Goal: Consume media (video, audio)

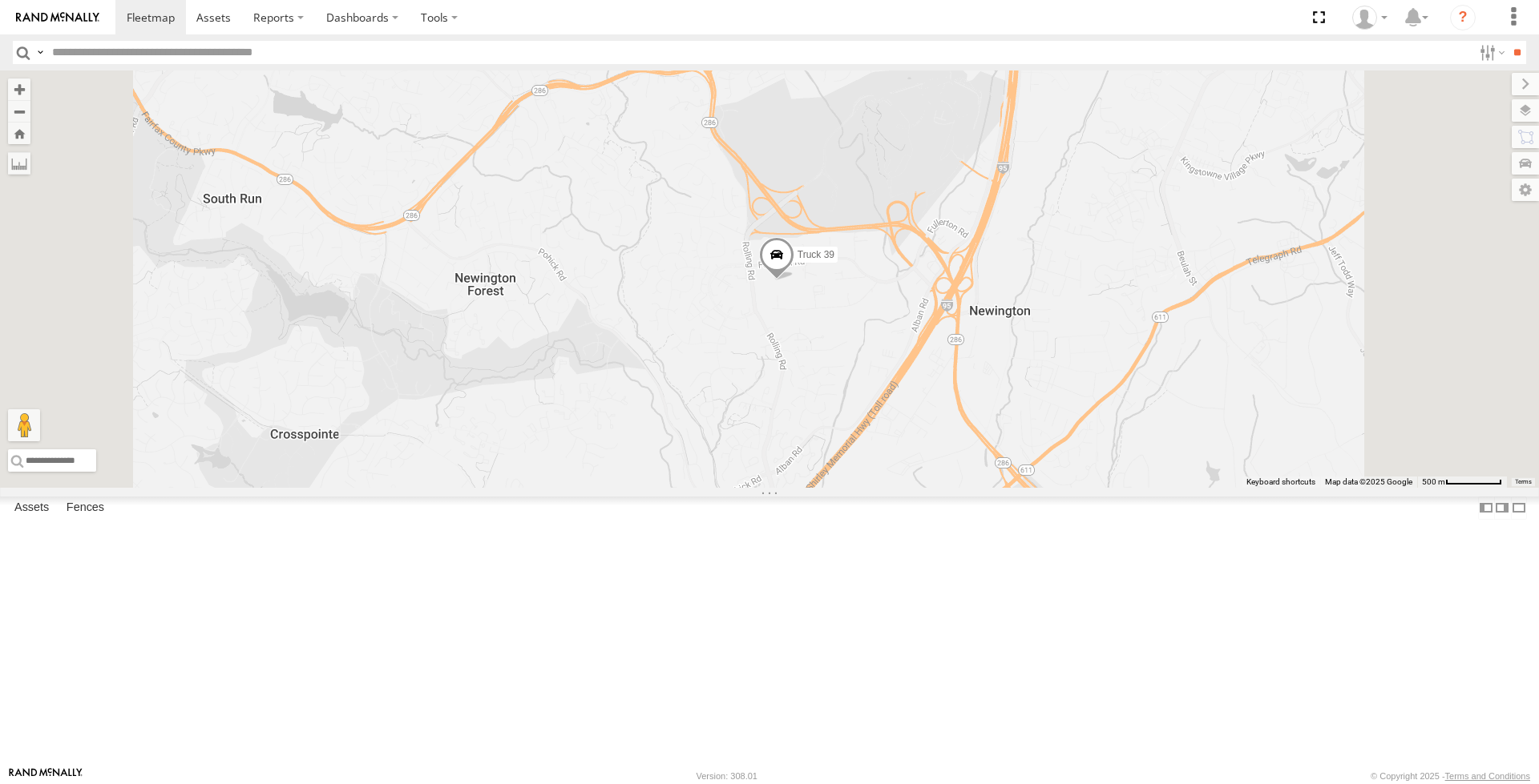
click at [0, 0] on link at bounding box center [0, 0] width 0 height 0
drag, startPoint x: 171, startPoint y: 392, endPoint x: 173, endPoint y: 377, distance: 15.1
click at [0, 0] on div "Truck 39 All Assets Twist Ln Newington 38.74099 -77.20893 Video 357660106499213…" at bounding box center [0, 0] width 0 height 0
click at [1389, 16] on div at bounding box center [1369, 17] width 46 height 24
click at [1364, 137] on span at bounding box center [1375, 140] width 27 height 17
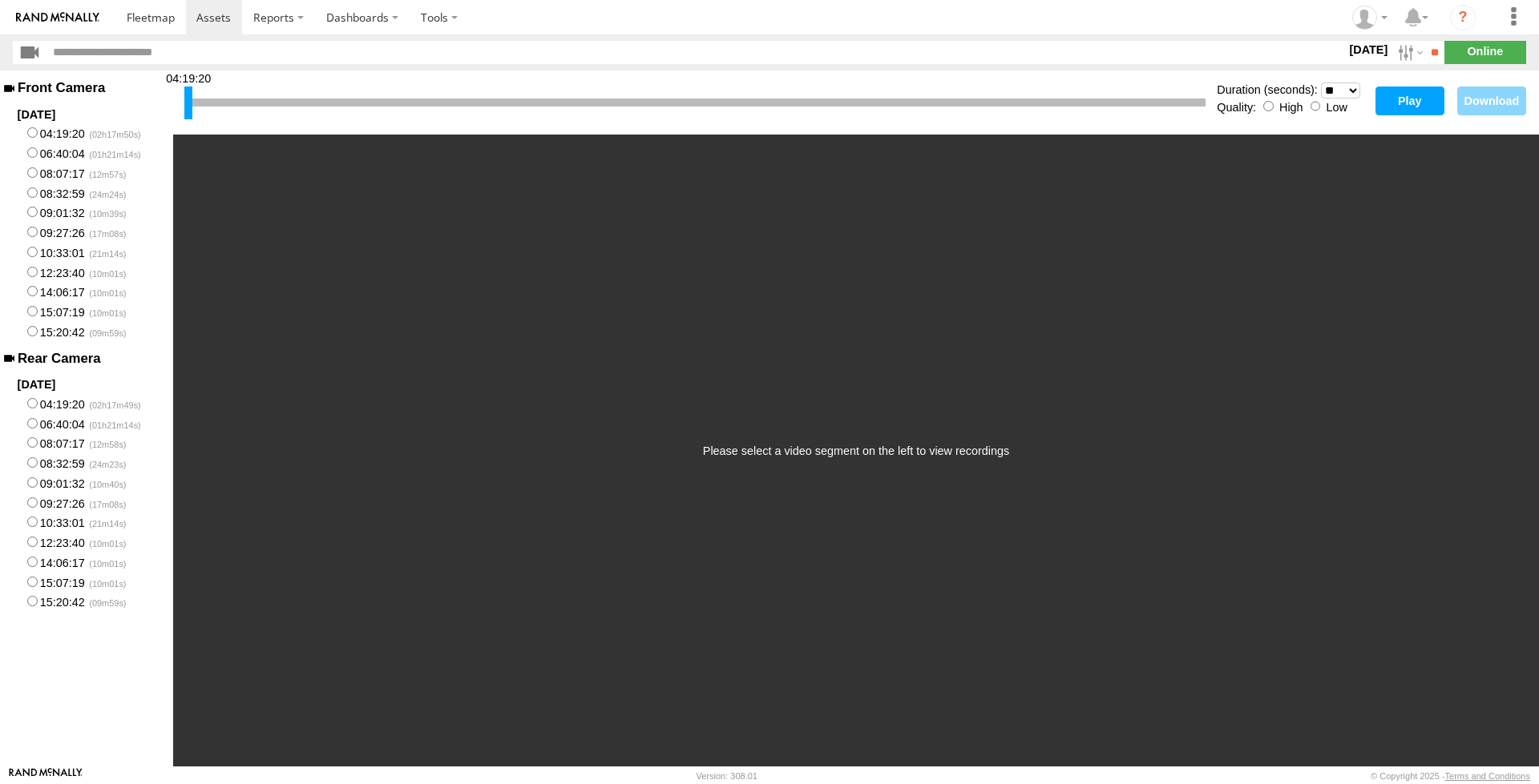
click at [1396, 102] on button "Play" at bounding box center [1410, 101] width 69 height 29
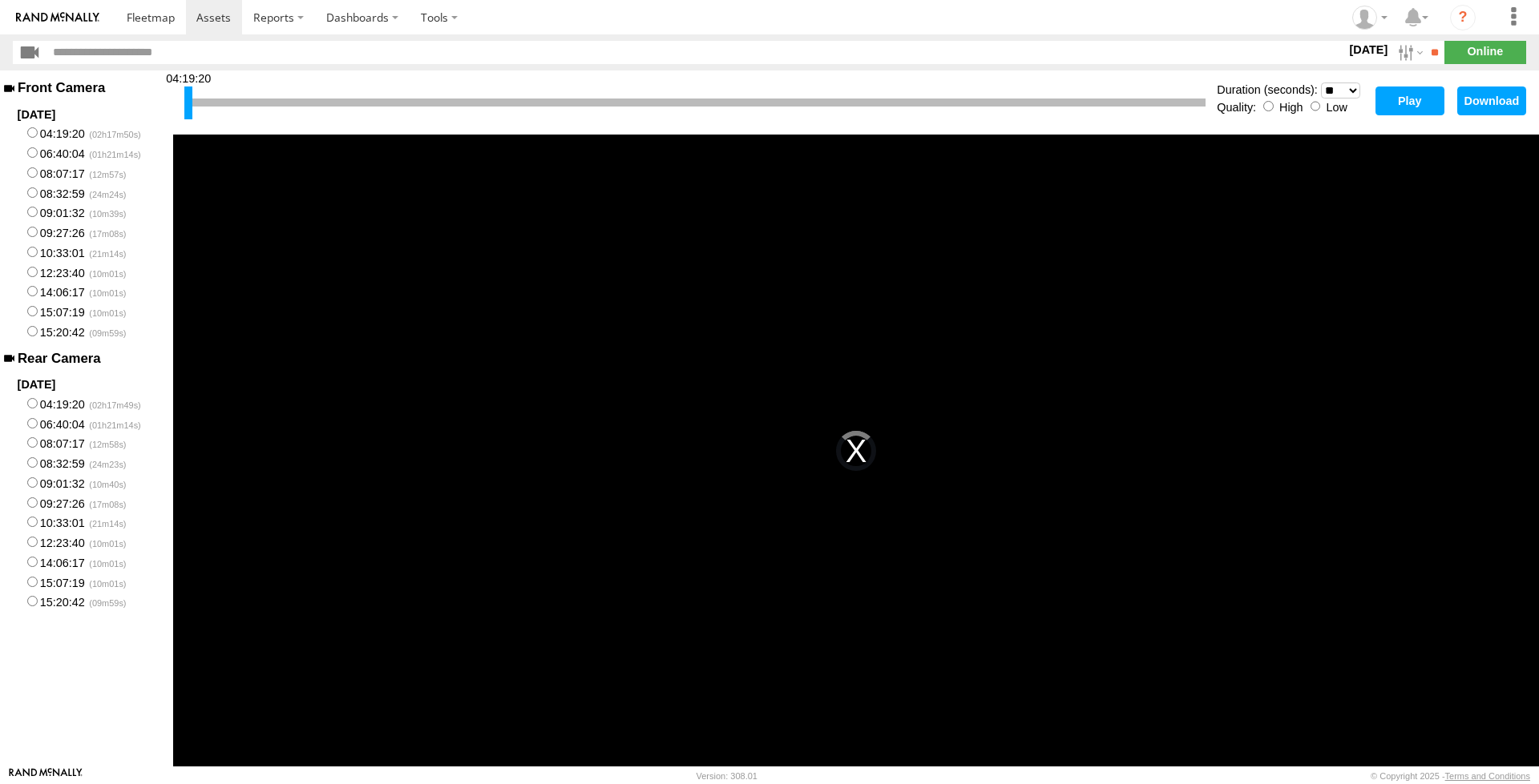
click at [237, 101] on div at bounding box center [695, 102] width 1021 height 8
click at [1414, 101] on button "Play" at bounding box center [1410, 101] width 69 height 29
